Goal: Task Accomplishment & Management: Manage account settings

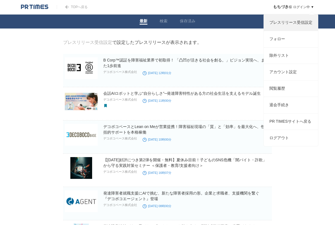
click at [279, 26] on link "プレスリリース受信設定" at bounding box center [291, 23] width 54 height 16
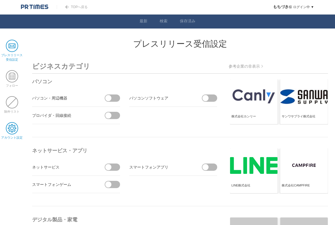
click at [12, 127] on span at bounding box center [12, 128] width 12 height 12
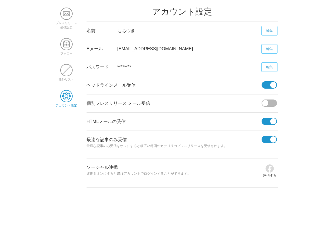
scroll to position [37, 0]
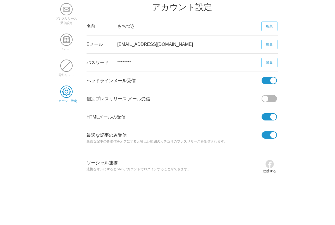
click at [268, 82] on span at bounding box center [268, 80] width 12 height 7
click at [0, 0] on input "checkbox" at bounding box center [0, 0] width 0 height 0
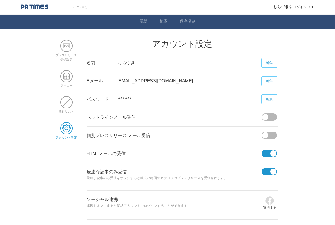
scroll to position [0, 0]
